Goal: Task Accomplishment & Management: Complete application form

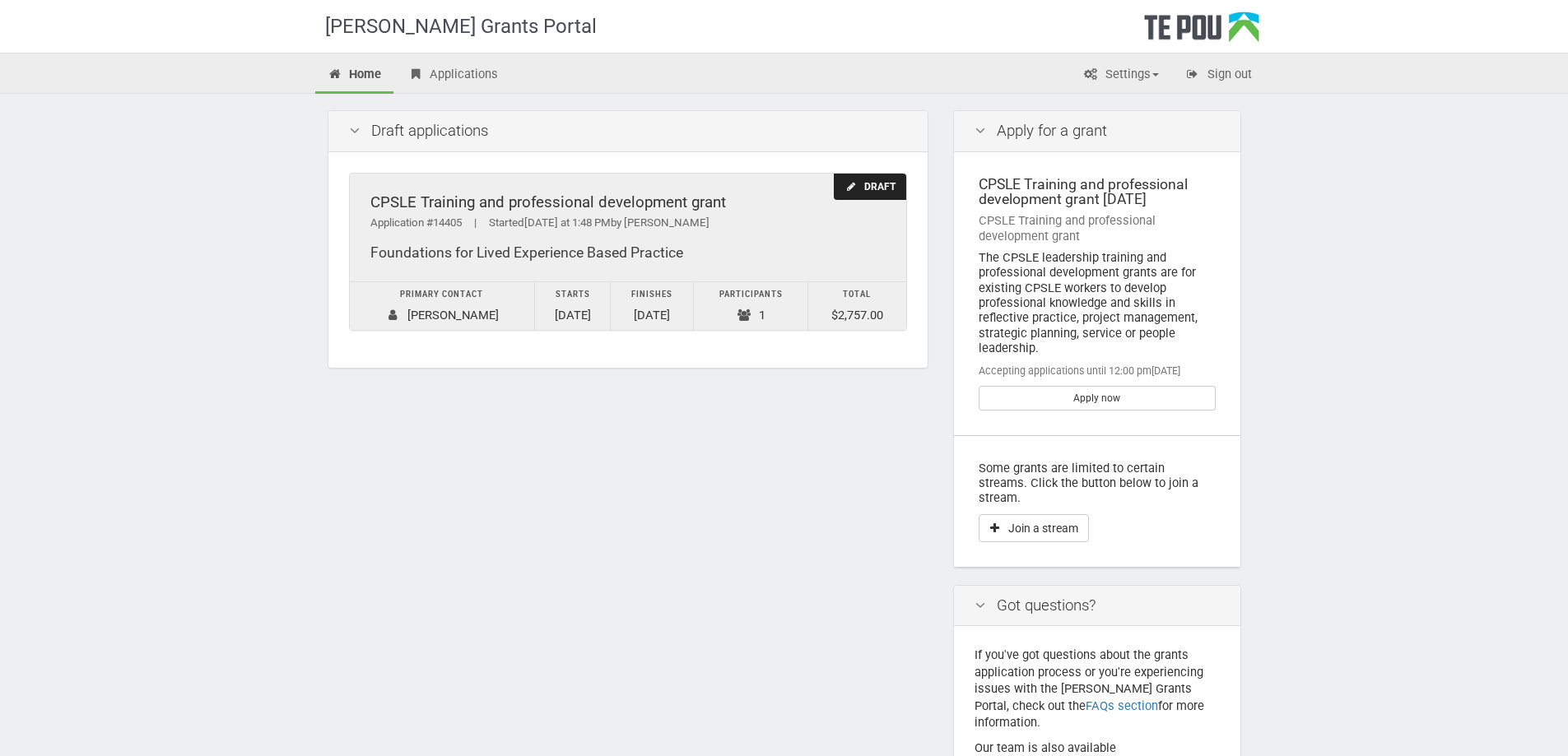
click at [755, 224] on div "Application #14405 | Started Yesterday at 1:48 PM by Megan Blair" at bounding box center [628, 223] width 515 height 17
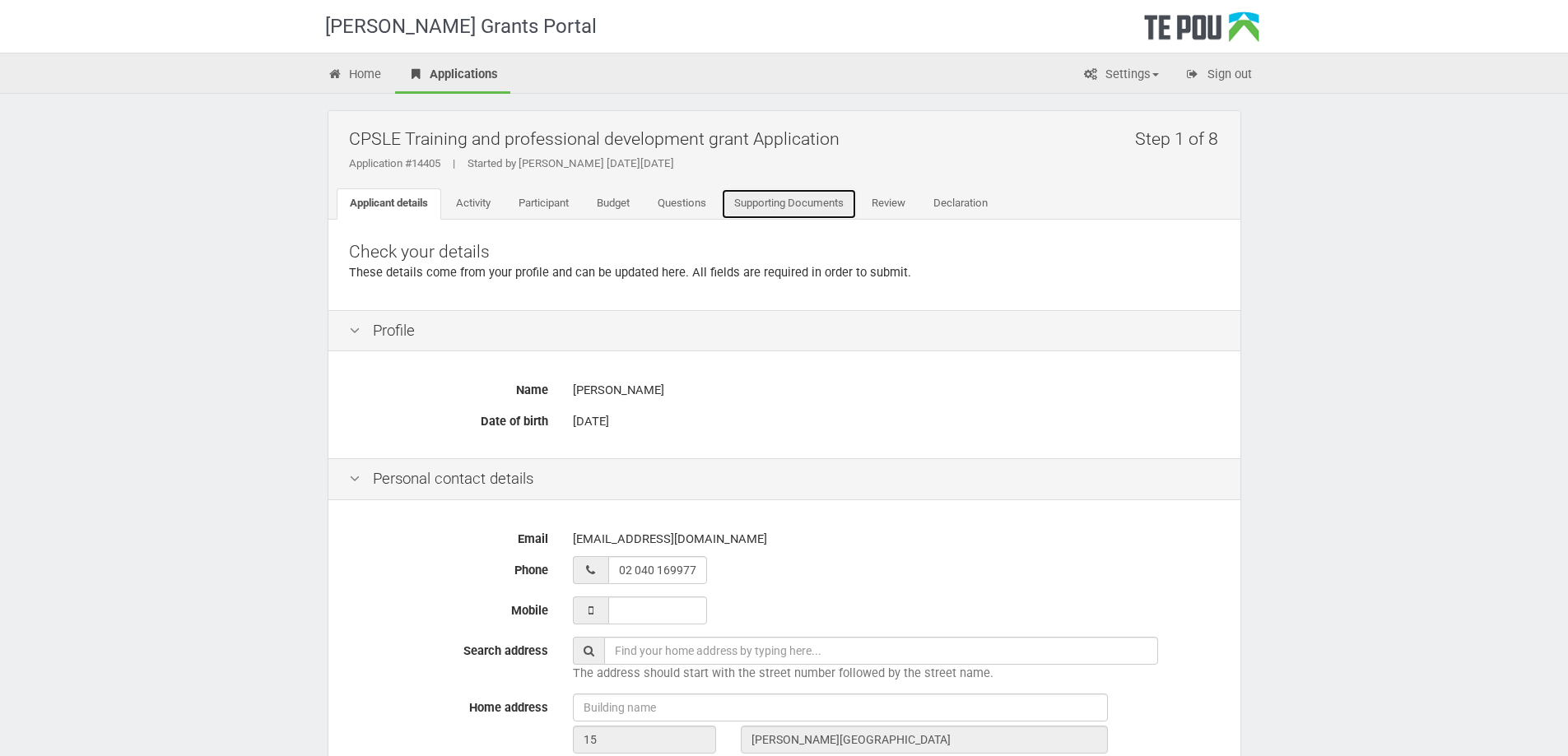
click at [837, 206] on link "Supporting Documents" at bounding box center [789, 204] width 136 height 31
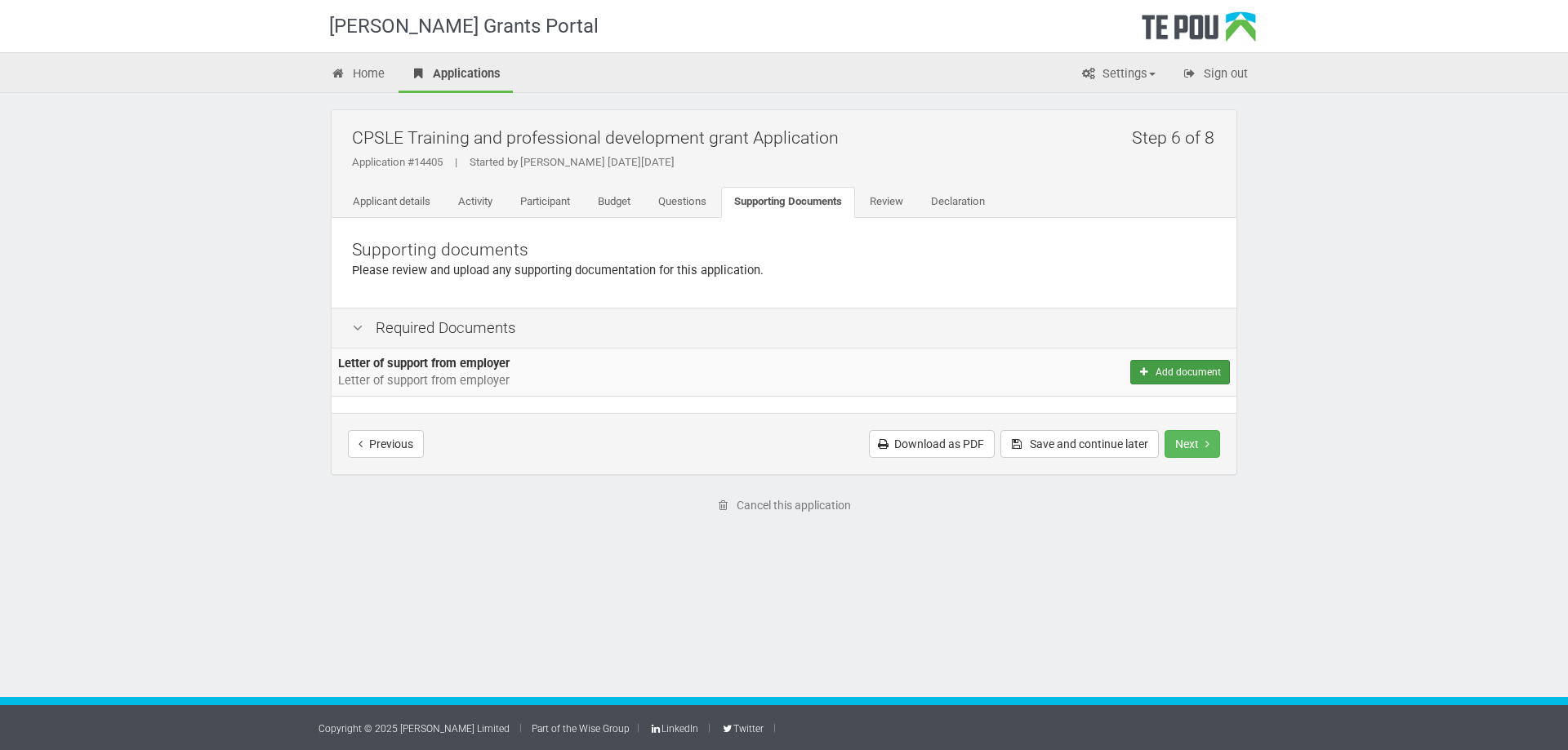
click at [1202, 375] on button "Add document" at bounding box center [1180, 372] width 100 height 24
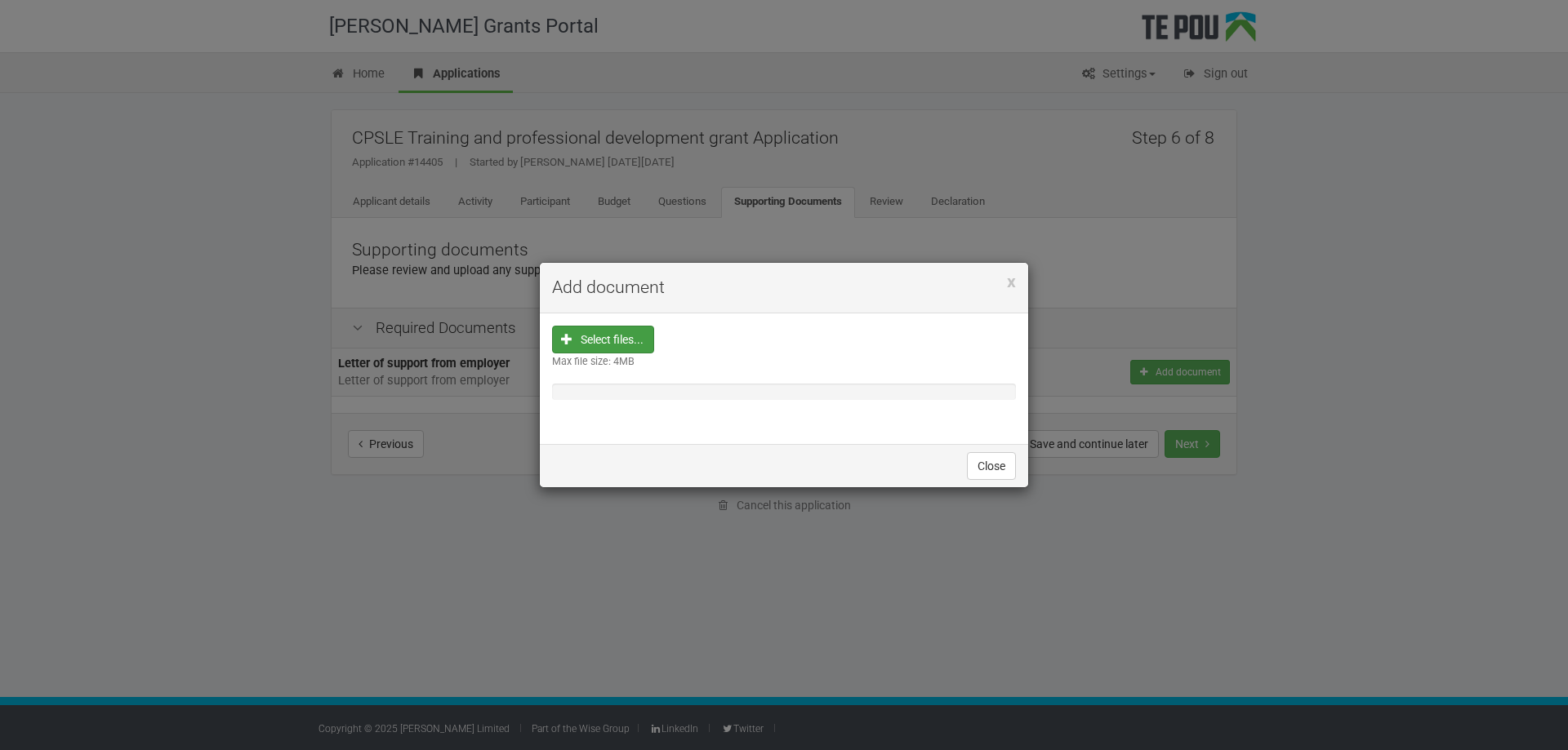
click at [619, 334] on input "file" at bounding box center [608, 443] width 91 height 233
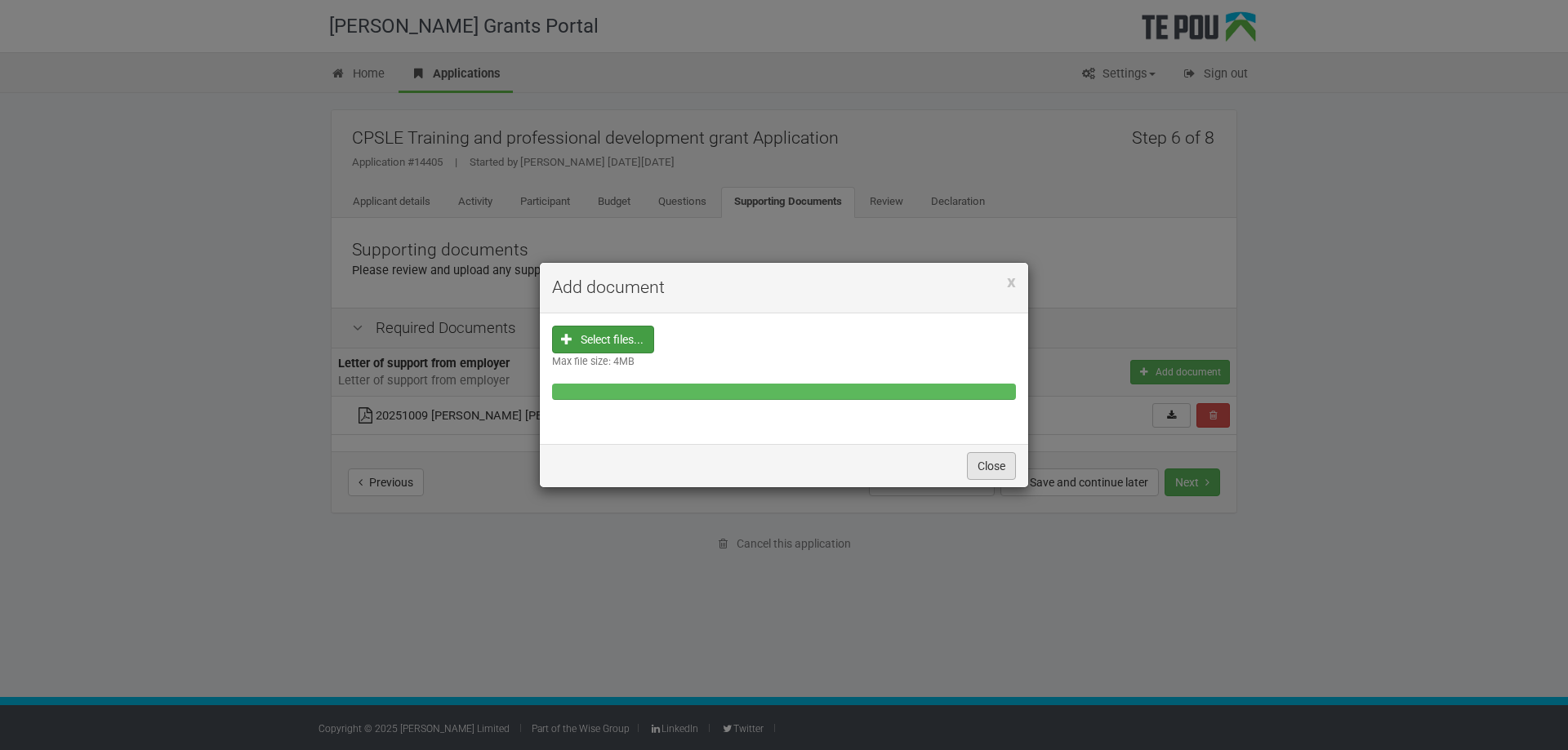
click at [985, 468] on button "Close" at bounding box center [992, 465] width 49 height 28
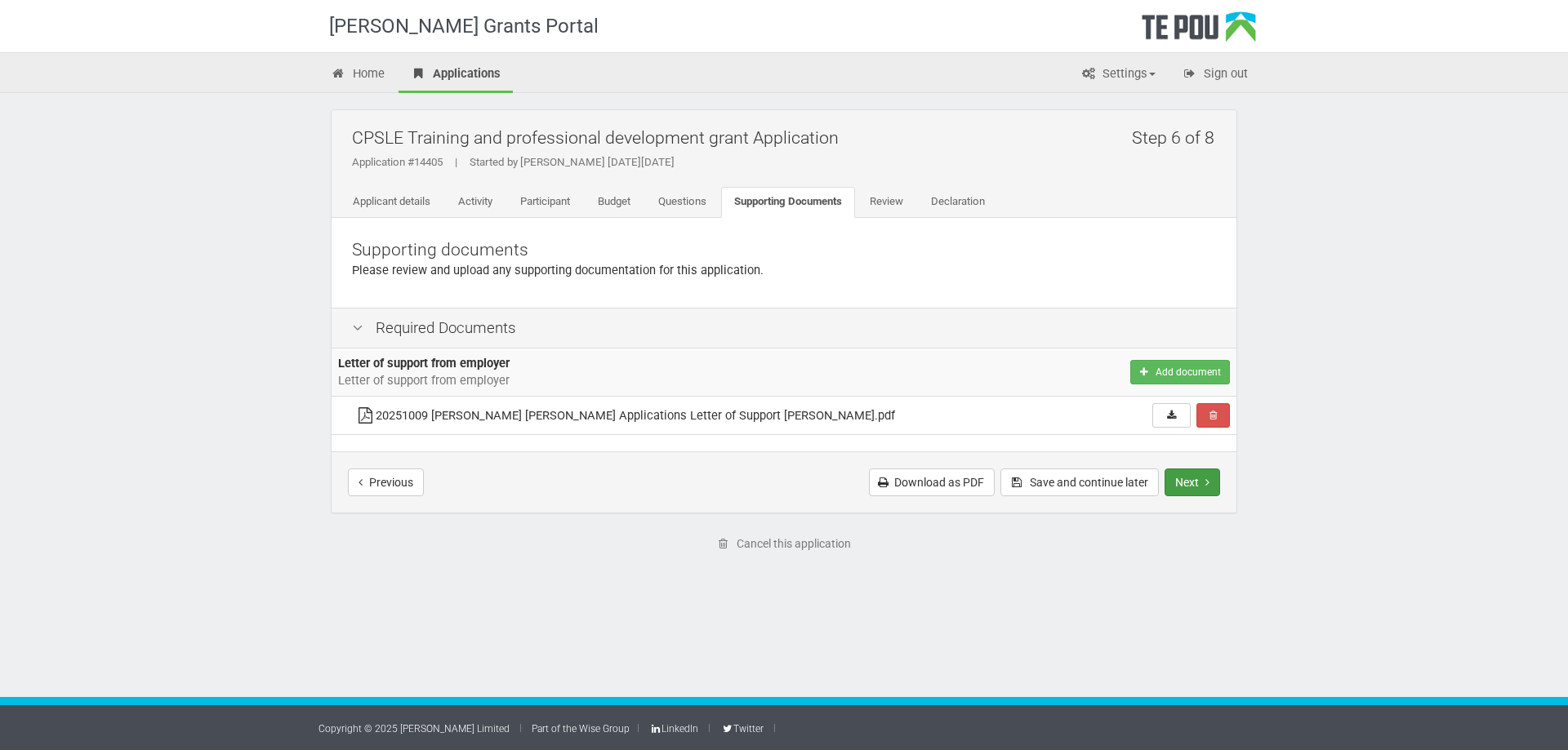
click at [1197, 480] on button "Next" at bounding box center [1192, 483] width 56 height 28
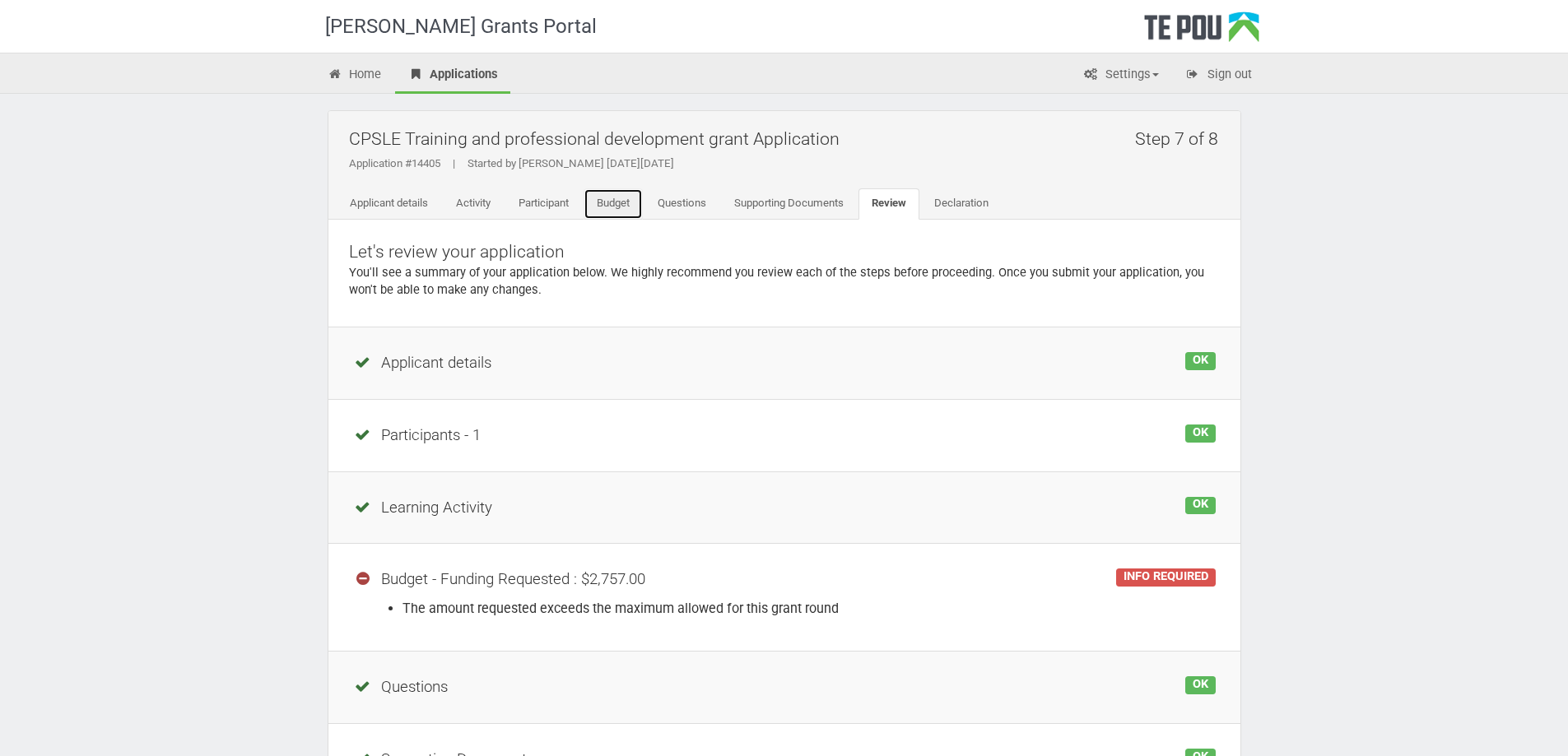
click at [626, 193] on link "Budget" at bounding box center [612, 204] width 59 height 31
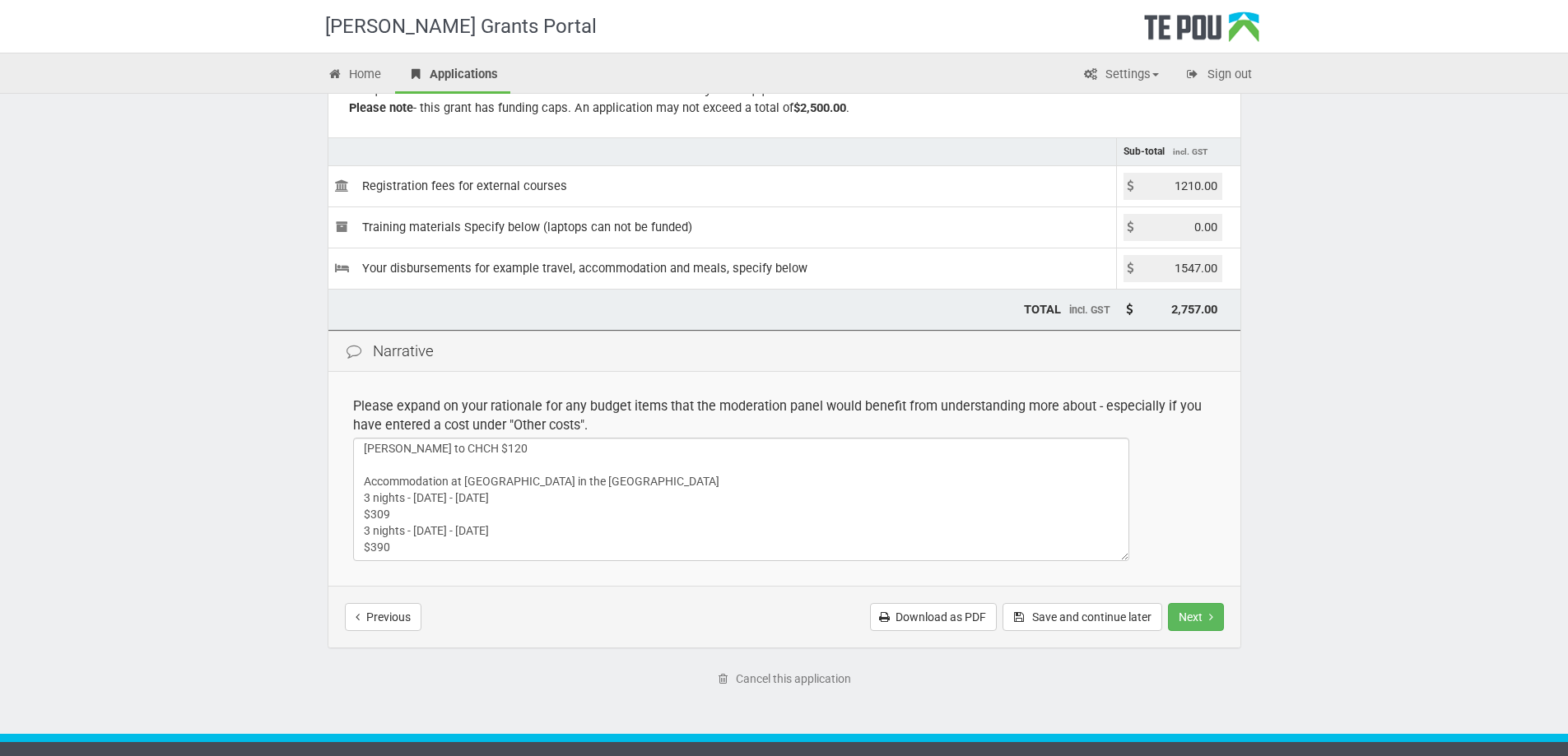
scroll to position [196, 0]
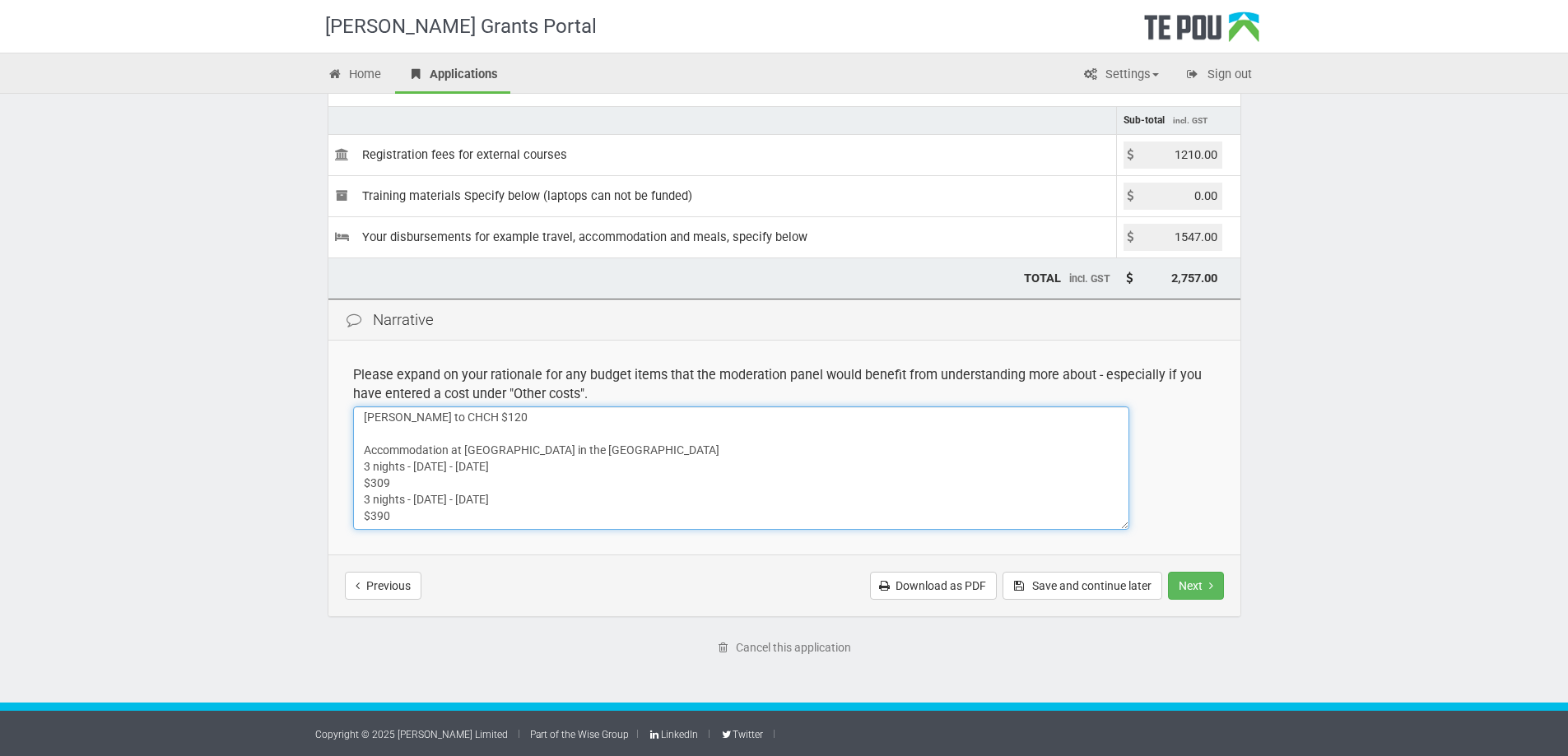
click at [445, 511] on textarea "Travel and Accommodation costs (based on flights and accommodation as advertise…" at bounding box center [740, 468] width 776 height 123
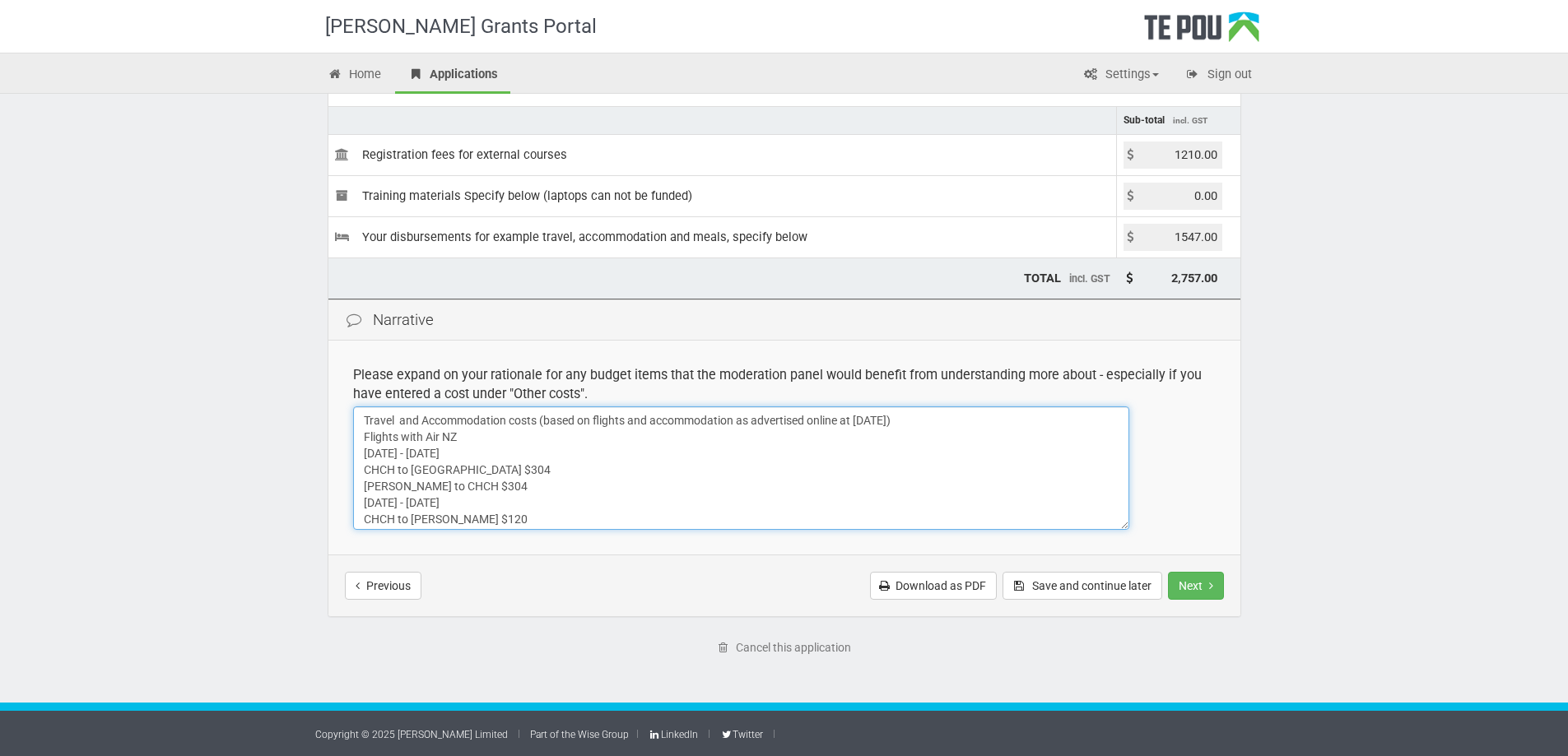
click at [978, 417] on textarea "Travel and Accommodation costs (based on flights and accommodation as advertise…" at bounding box center [740, 468] width 776 height 123
drag, startPoint x: 362, startPoint y: 432, endPoint x: 385, endPoint y: 434, distance: 23.1
click at [377, 434] on textarea "Travel and Accommodation costs (based on flights and accommodation as advertise…" at bounding box center [740, 468] width 776 height 123
click at [454, 440] on textarea "Travel and Accommodation costs (based on flights and accommodation as advertise…" at bounding box center [740, 468] width 776 height 123
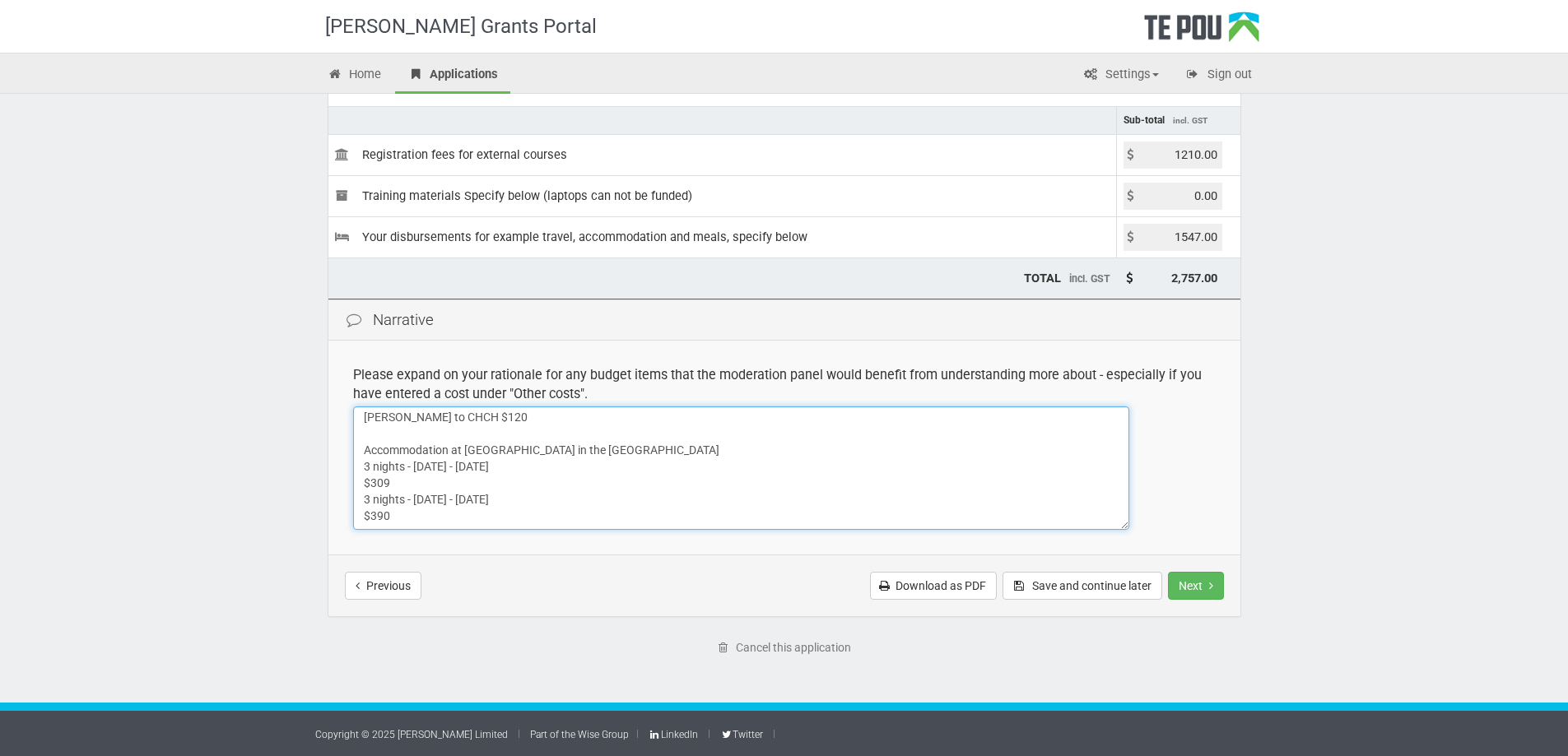
click at [472, 508] on textarea "Travel and Accommodation costs (based on flights and accommodation as advertise…" at bounding box center [740, 468] width 776 height 123
click at [455, 436] on textarea "Travel and Accommodation costs (based on flights and accommodation as advertise…" at bounding box center [740, 468] width 776 height 123
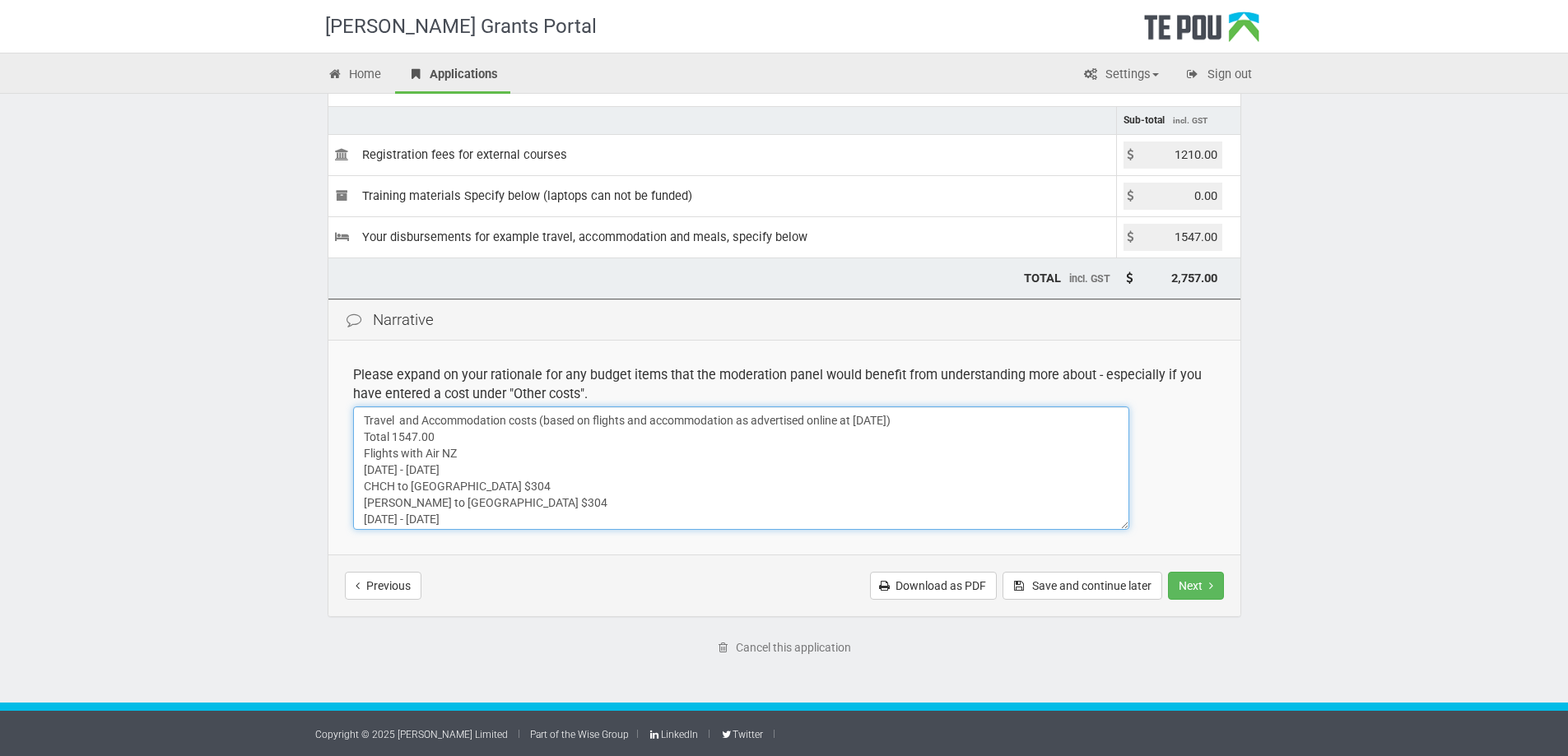
drag, startPoint x: 437, startPoint y: 430, endPoint x: 365, endPoint y: 437, distance: 72.3
click at [365, 437] on textarea "Travel and Accommodation costs (based on flights and accommodation as advertise…" at bounding box center [740, 468] width 776 height 123
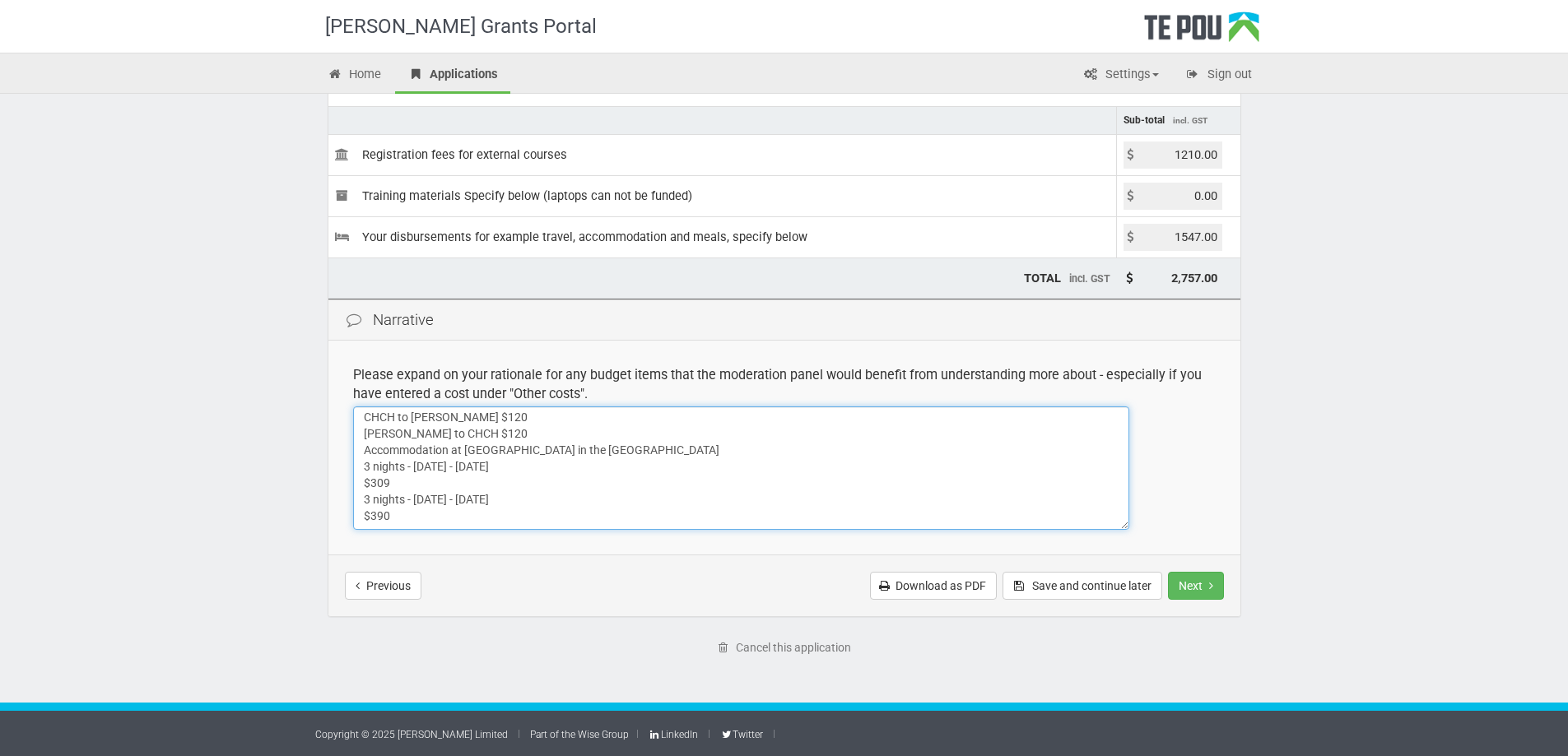
click at [394, 519] on textarea "Travel and Accommodation costs (based on flights and accommodation as advertise…" at bounding box center [740, 468] width 776 height 123
paste textarea "Total 1547.00"
click at [387, 520] on textarea "Travel and Accommodation costs (based on flights and accommodation as advertise…" at bounding box center [740, 468] width 776 height 123
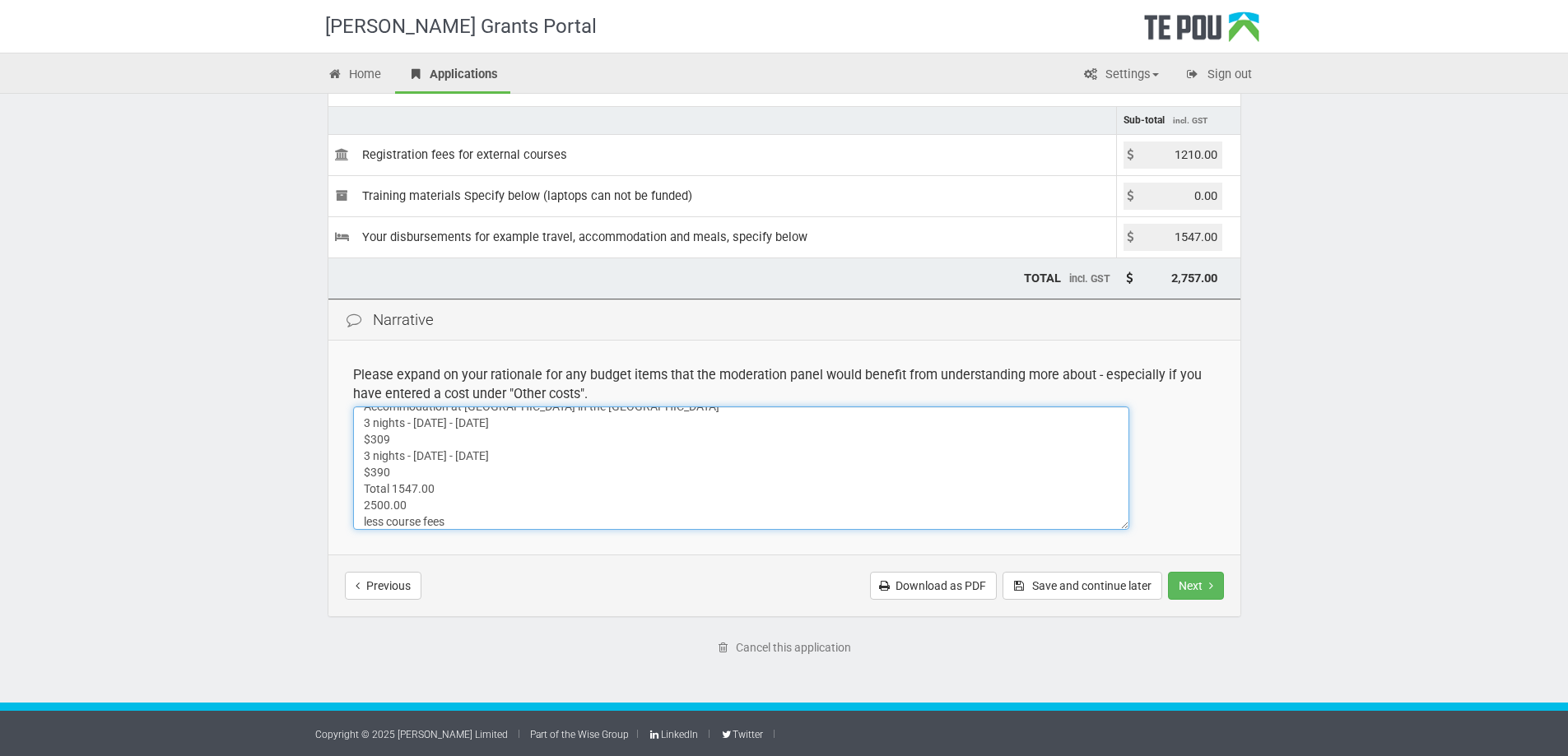
click at [363, 506] on textarea "Travel and Accommodation costs (based on flights and accommodation as advertise…" at bounding box center [740, 468] width 776 height 123
drag, startPoint x: 410, startPoint y: 501, endPoint x: 361, endPoint y: 505, distance: 49.2
click at [361, 505] on textarea "Travel and Accommodation costs (based on flights and accommodation as advertise…" at bounding box center [740, 468] width 776 height 123
click at [365, 520] on textarea "Travel and Accommodation costs (based on flights and accommodation as advertise…" at bounding box center [740, 468] width 776 height 123
paste textarea "2500.00"
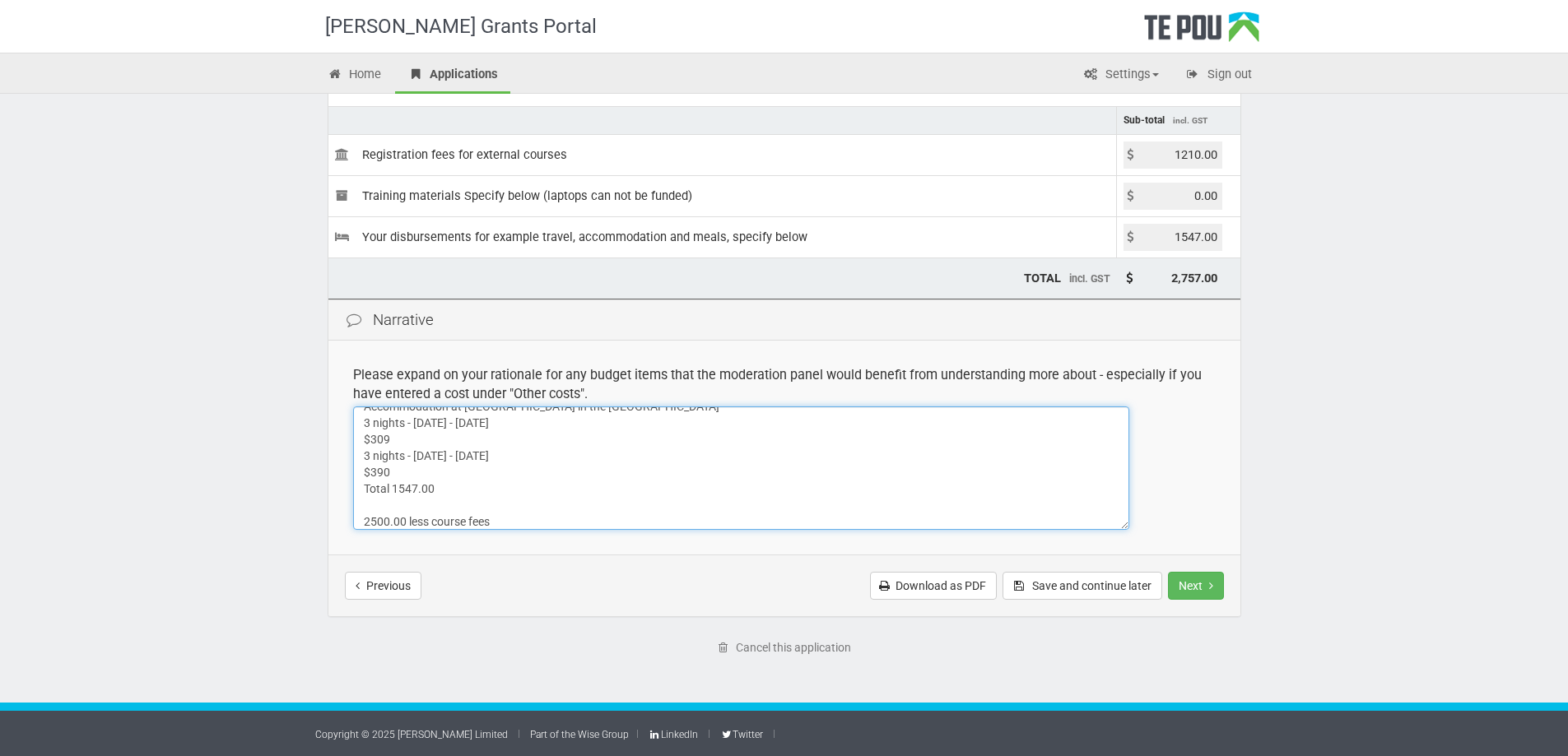
click at [526, 515] on textarea "Travel and Accommodation costs (based on flights and accommodation as advertise…" at bounding box center [740, 468] width 776 height 123
type textarea "Travel and Accommodation costs (based on flights and accommodation as advertise…"
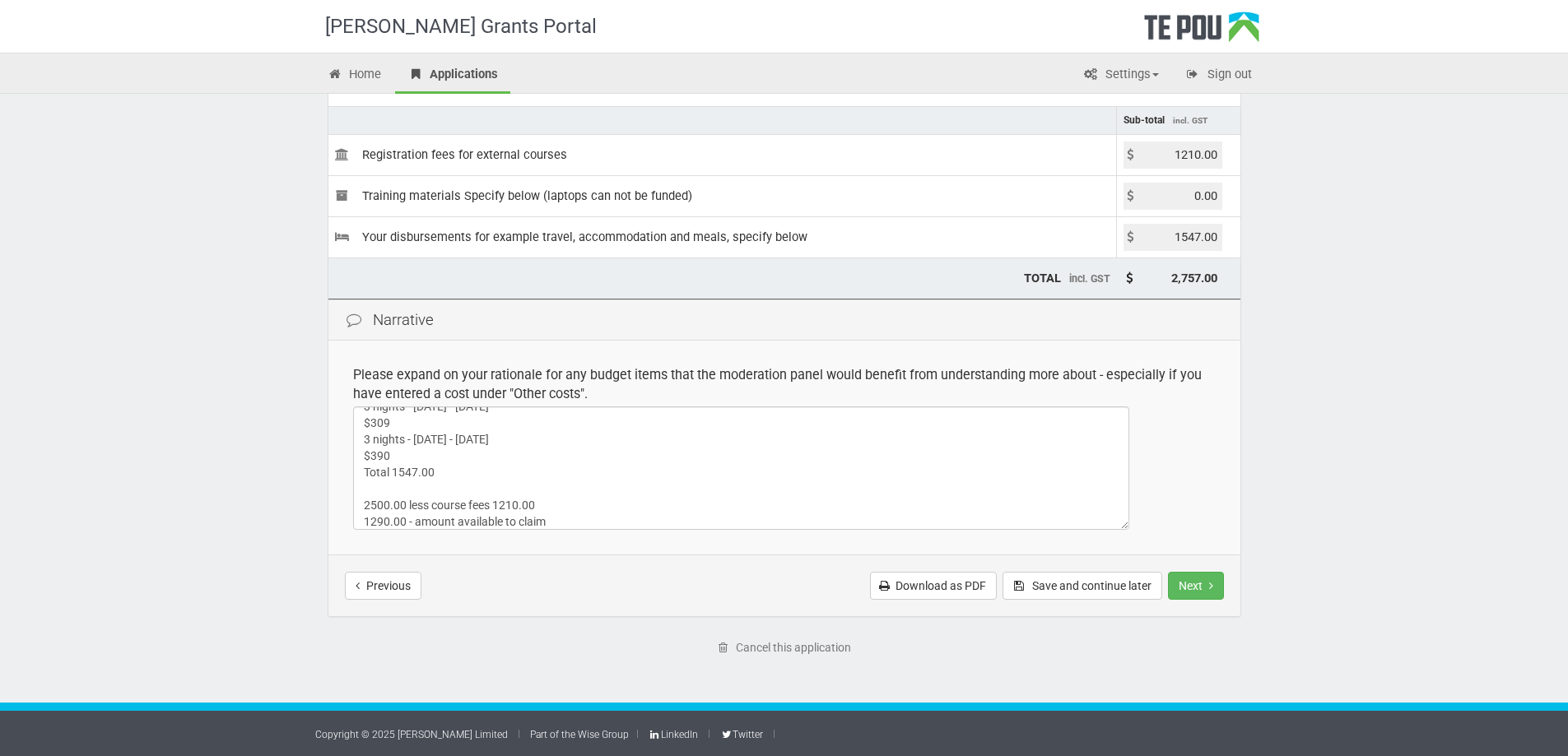
click at [1188, 239] on input "1547.00" at bounding box center [1172, 238] width 99 height 27
click at [1200, 239] on input "1547.00" at bounding box center [1172, 238] width 99 height 27
type input "1290.00"
type input "2,500.00"
click at [1259, 298] on div "Step 4 of 8 CPSLE Training and professional development grant Application Appli…" at bounding box center [784, 300] width 963 height 805
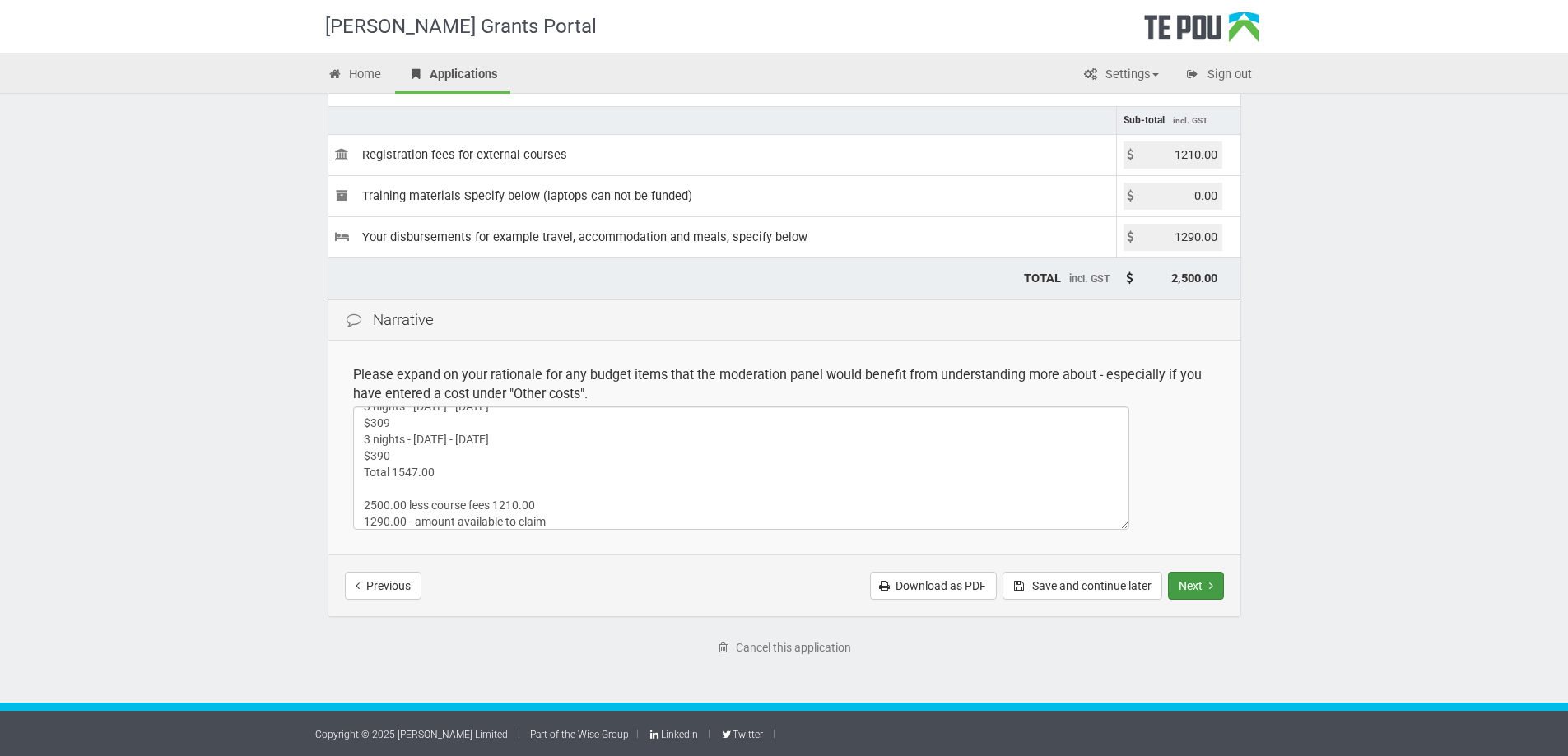
click at [1199, 585] on button "Next" at bounding box center [1196, 585] width 56 height 28
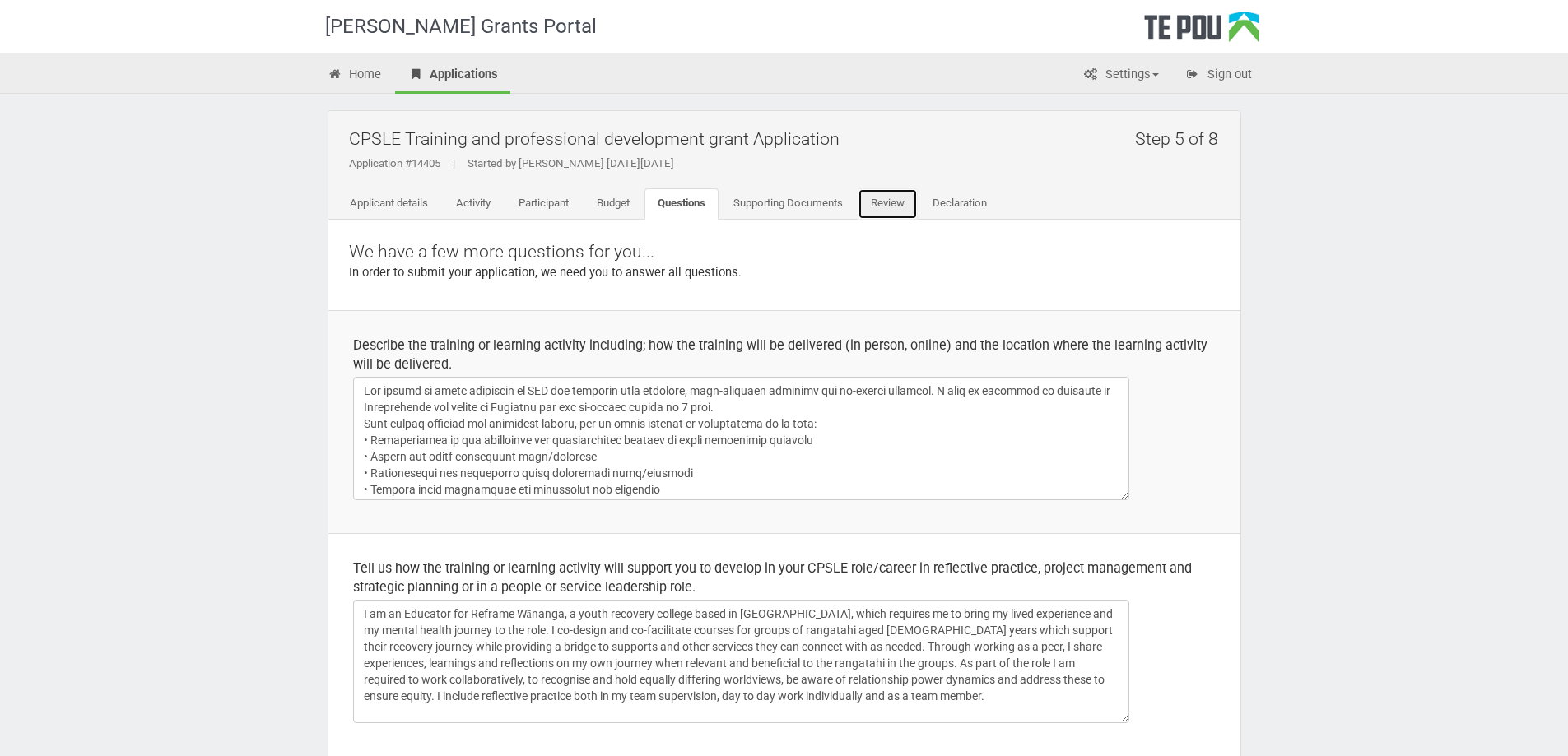
click at [897, 209] on link "Review" at bounding box center [887, 204] width 60 height 31
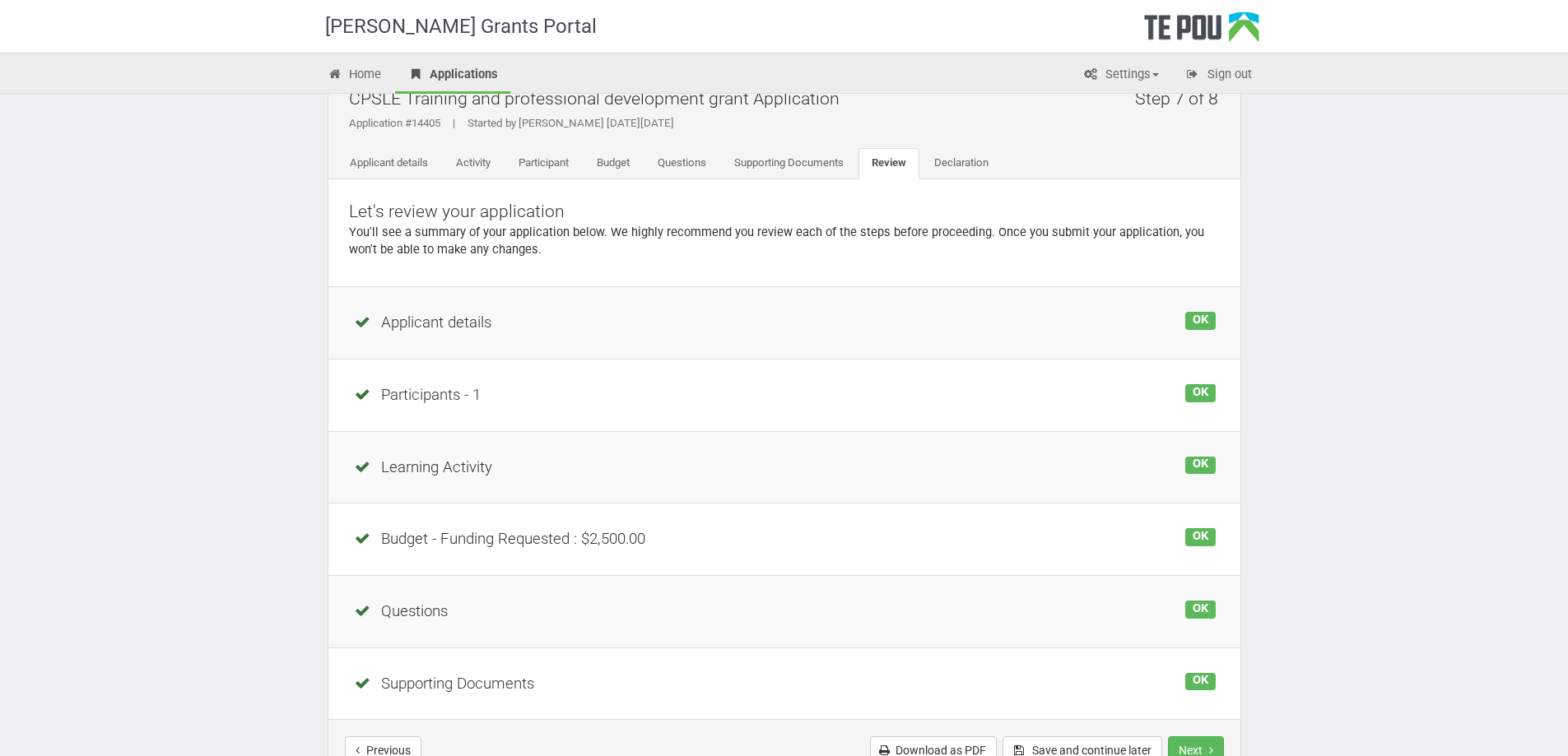
scroll to position [205, 0]
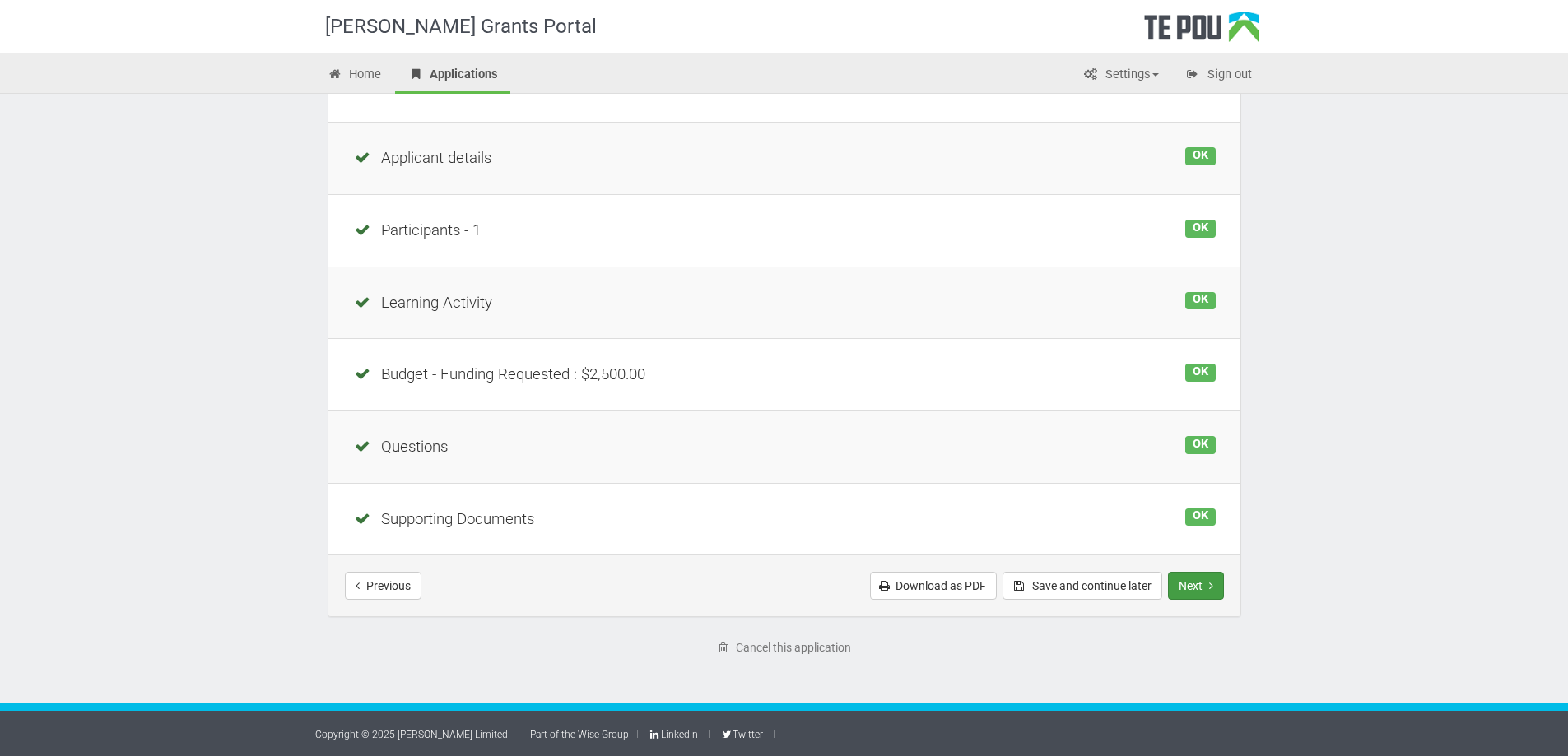
click at [1185, 590] on button "Next" at bounding box center [1196, 585] width 56 height 28
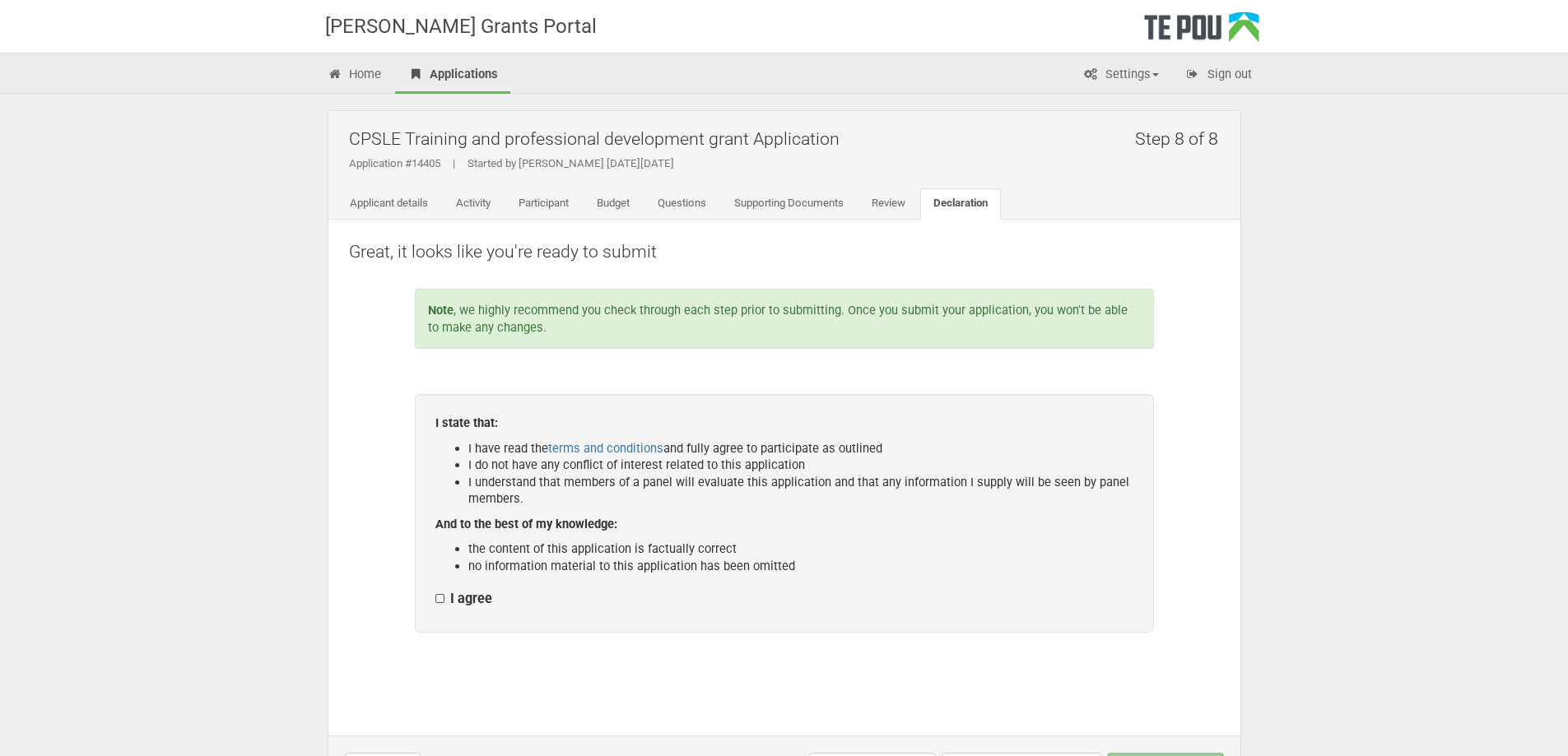
click at [445, 601] on label "I agree" at bounding box center [464, 599] width 57 height 17
click at [436, 591] on input "I agree" at bounding box center [435, 590] width 1 height 1
checkbox input "true"
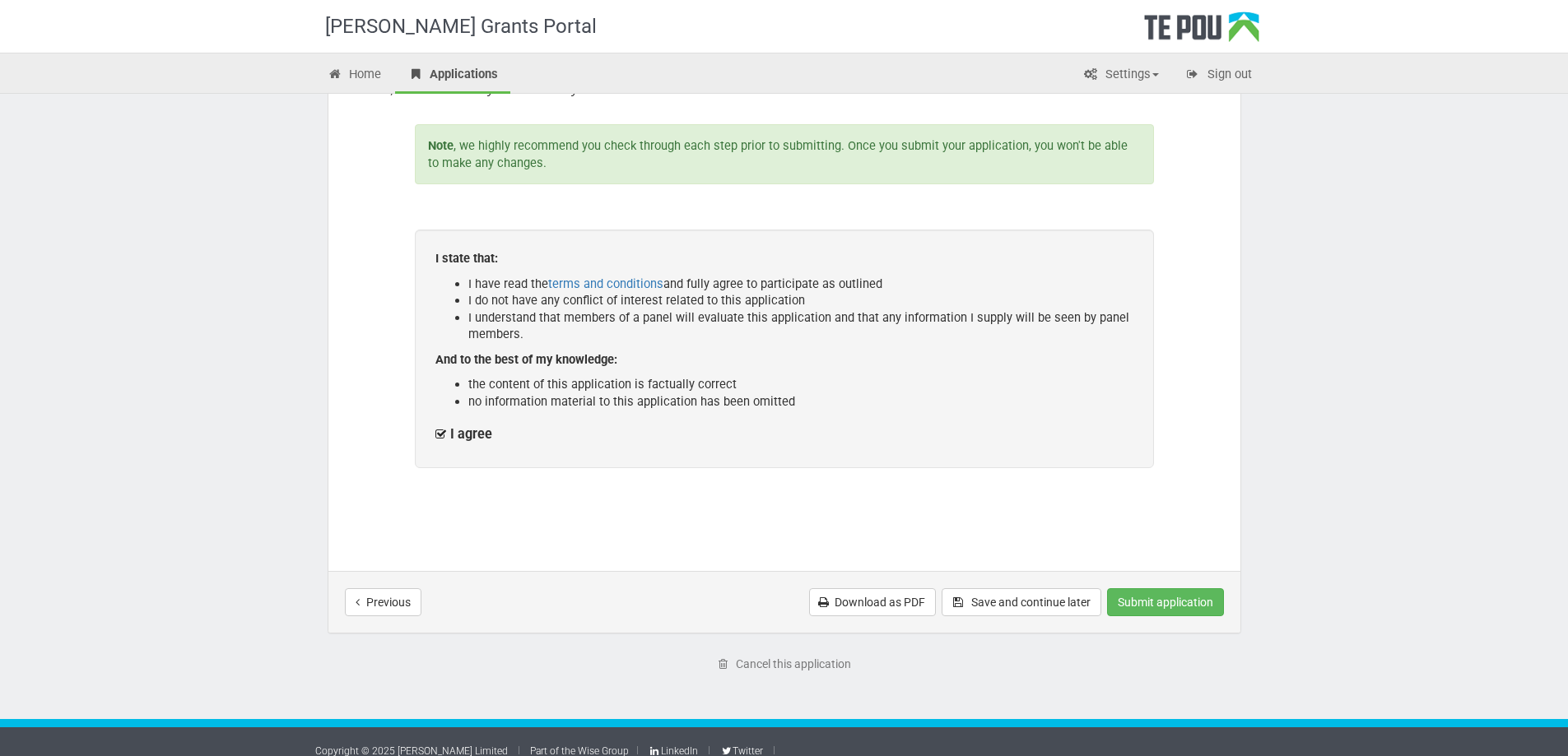
scroll to position [182, 0]
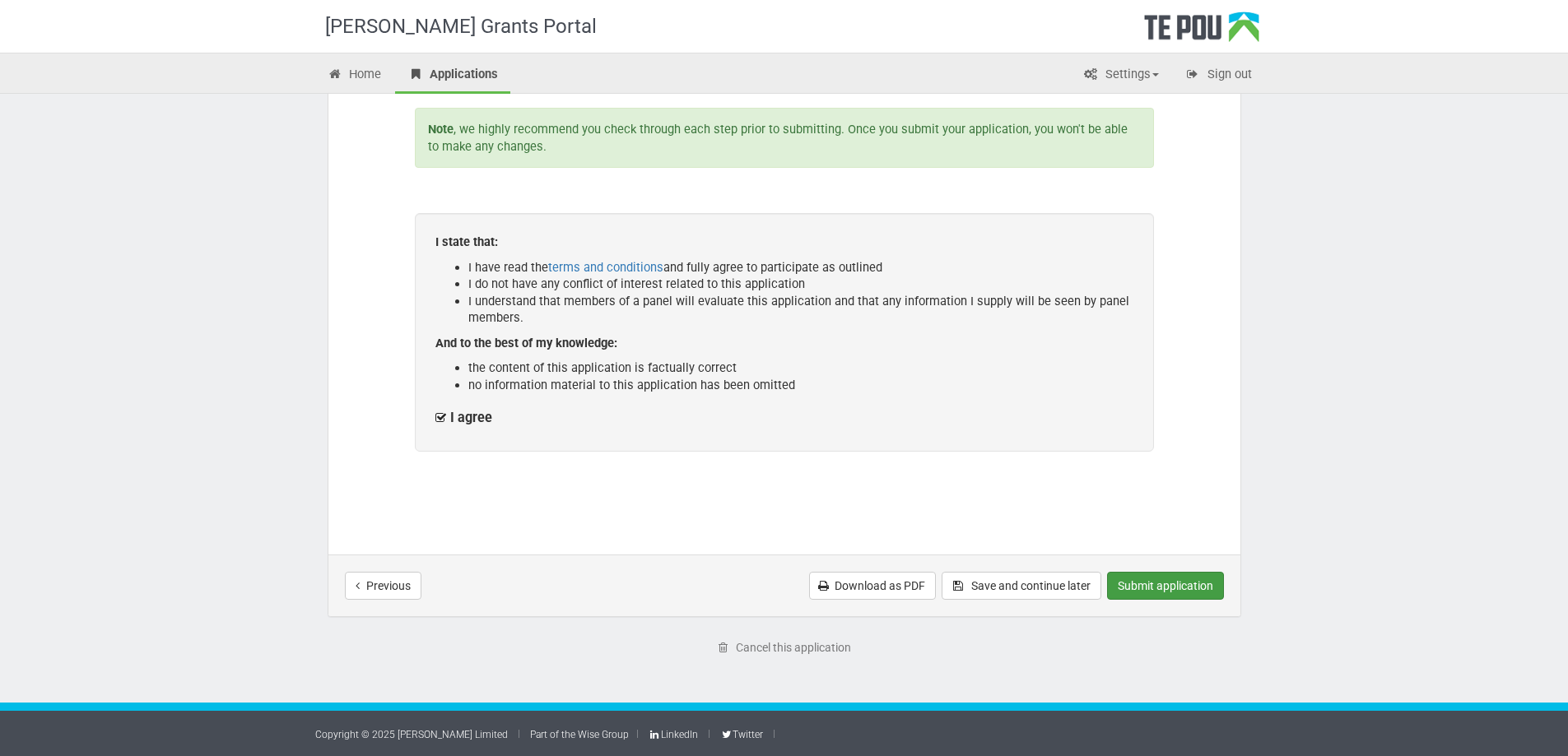
click at [1161, 590] on button "Submit application" at bounding box center [1165, 585] width 117 height 28
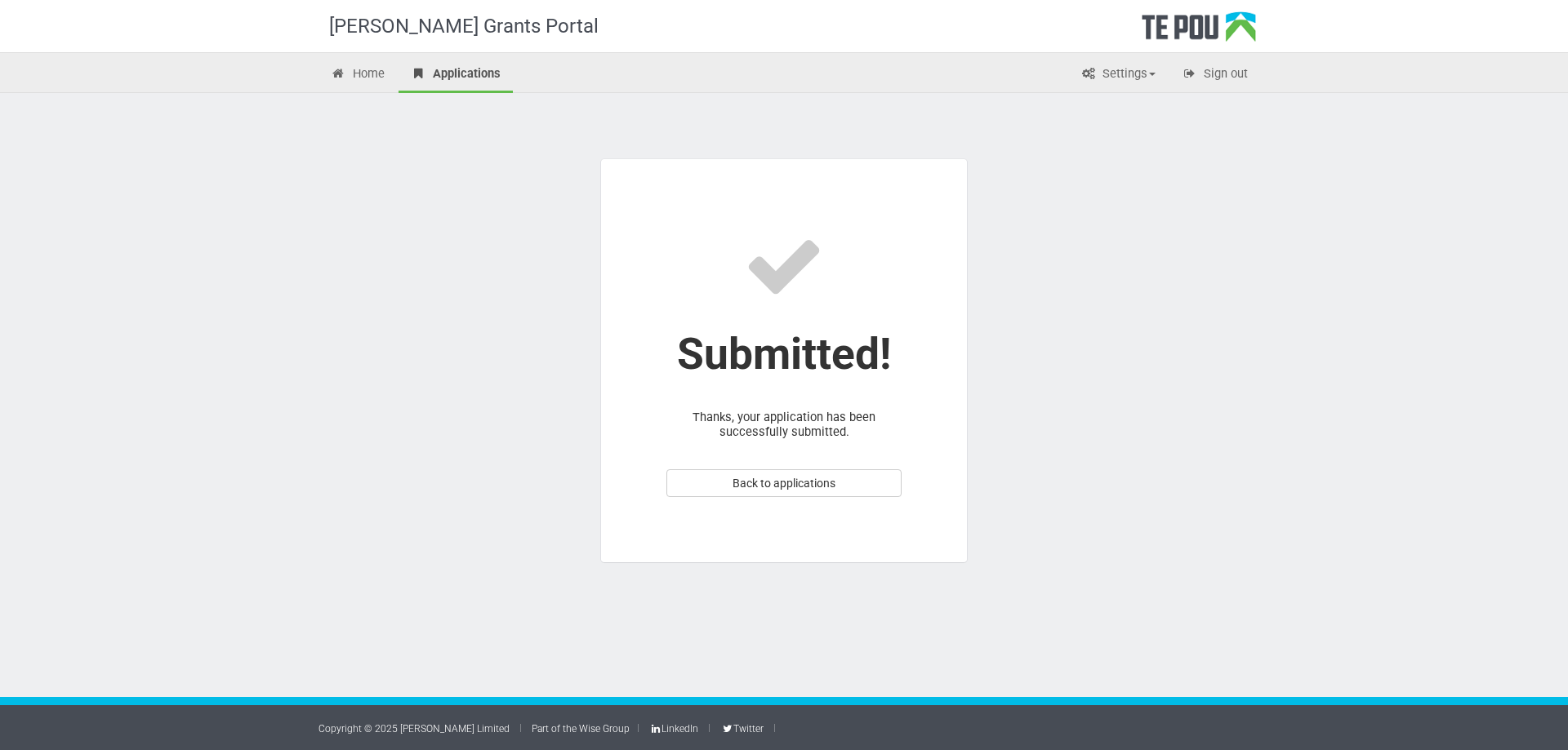
click at [1197, 264] on div "Submitted! Thanks, your application has been successfully submitted. Back to ap…" at bounding box center [784, 344] width 956 height 503
